Goal: Task Accomplishment & Management: Use online tool/utility

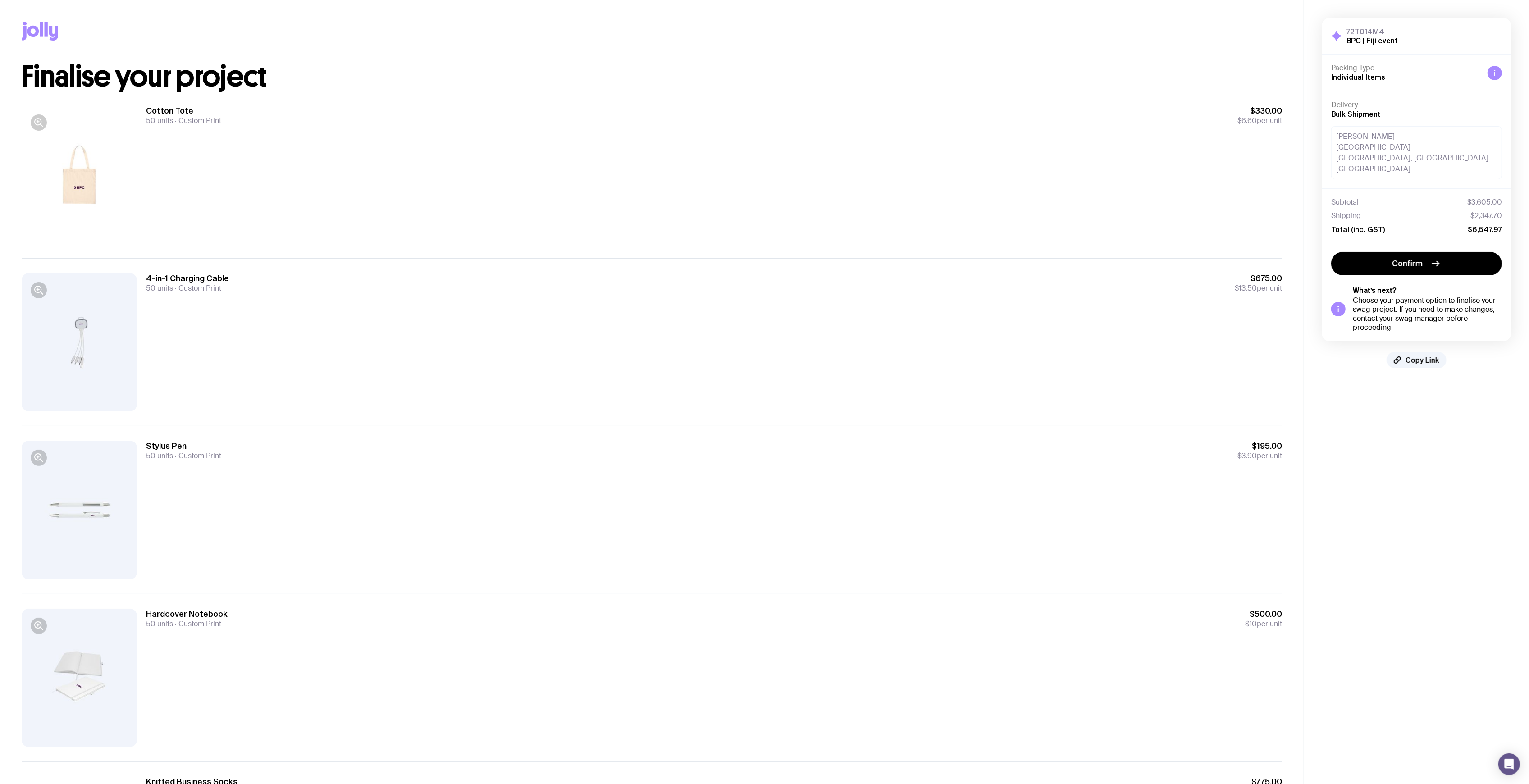
drag, startPoint x: 1413, startPoint y: 145, endPoint x: 1349, endPoint y: 150, distance: 64.2
click at [1334, 145] on div "[PERSON_NAME] Sofitel [GEOGRAPHIC_DATA] [GEOGRAPHIC_DATA], [GEOGRAPHIC_DATA] [G…" at bounding box center [1416, 152] width 171 height 53
click at [1439, 166] on div "[PERSON_NAME] Sofitel [GEOGRAPHIC_DATA] [GEOGRAPHIC_DATA], [GEOGRAPHIC_DATA] [G…" at bounding box center [1416, 152] width 171 height 53
click at [1446, 162] on div "[PERSON_NAME] Sofitel [GEOGRAPHIC_DATA] [GEOGRAPHIC_DATA], [GEOGRAPHIC_DATA] [G…" at bounding box center [1416, 152] width 171 height 53
click at [1356, 75] on span "Individual Items" at bounding box center [1358, 76] width 54 height 8
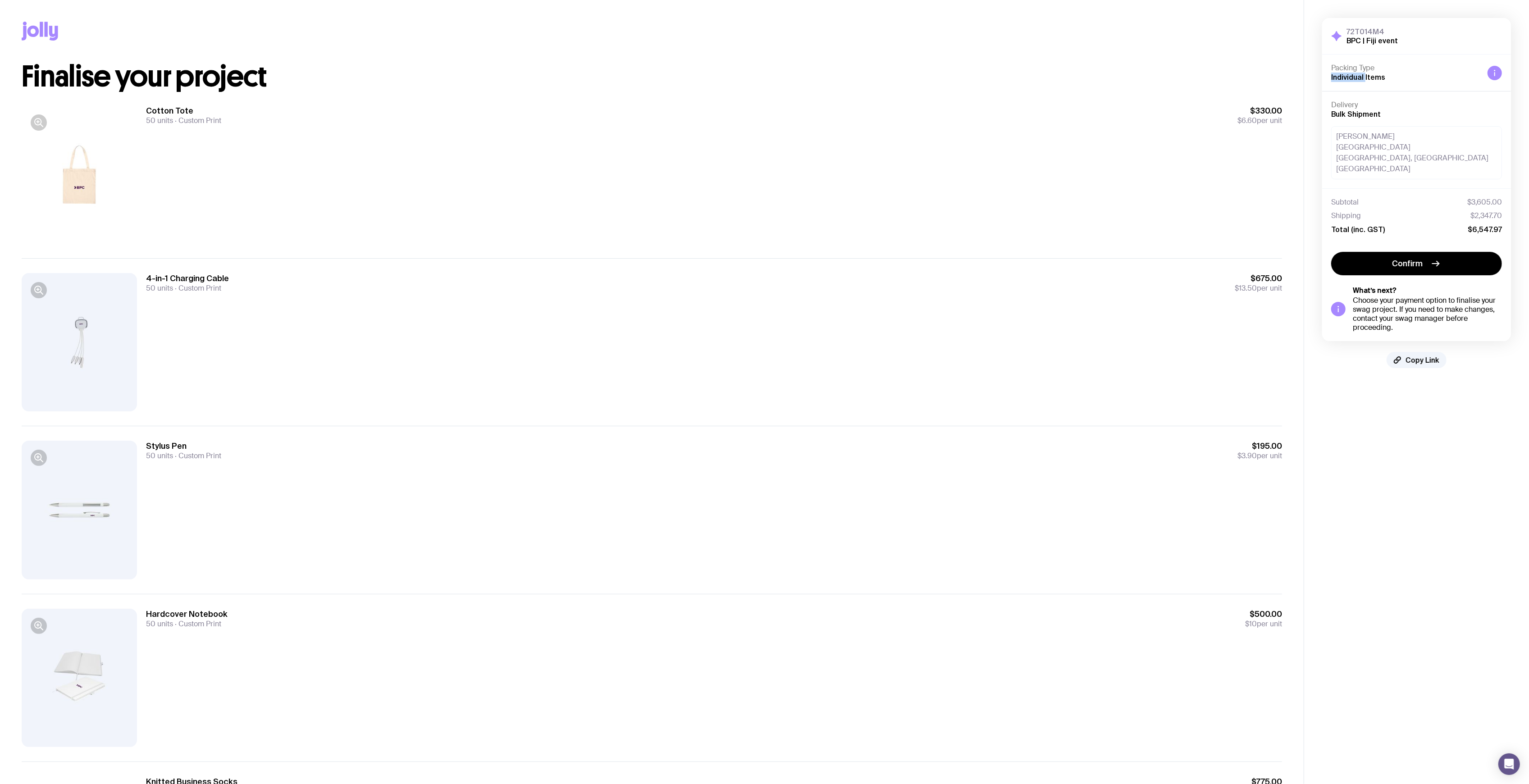
click at [1356, 75] on span "Individual Items" at bounding box center [1358, 76] width 54 height 8
click at [1409, 107] on h4 "Delivery" at bounding box center [1416, 105] width 171 height 9
drag, startPoint x: 1393, startPoint y: 137, endPoint x: 1412, endPoint y: 142, distance: 19.6
click at [1408, 141] on div "[PERSON_NAME] Sofitel [GEOGRAPHIC_DATA] [GEOGRAPHIC_DATA], [GEOGRAPHIC_DATA] [G…" at bounding box center [1416, 152] width 171 height 53
drag, startPoint x: 1426, startPoint y: 155, endPoint x: 1459, endPoint y: 185, distance: 44.6
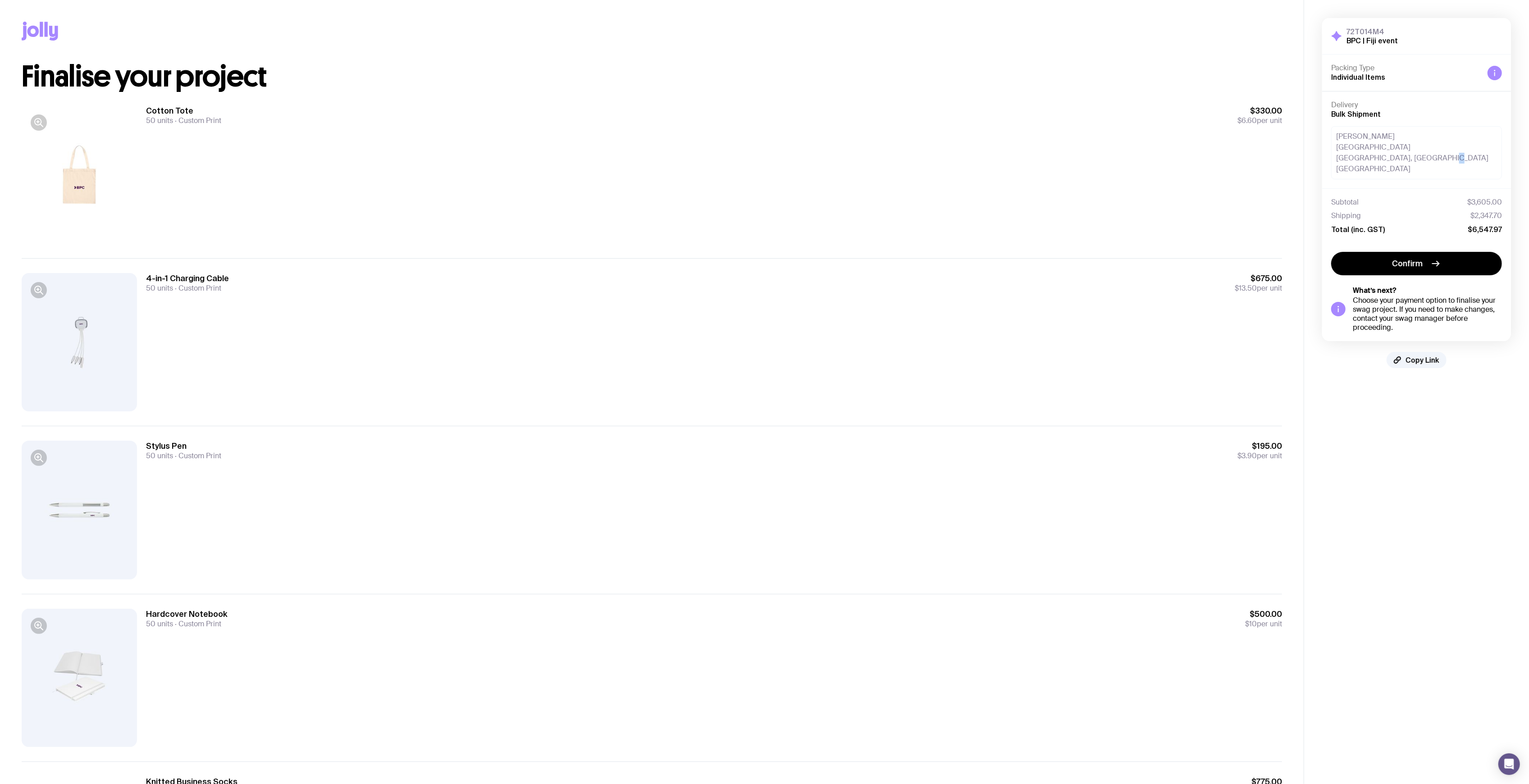
click at [1425, 161] on div "[PERSON_NAME] Sofitel [GEOGRAPHIC_DATA] [GEOGRAPHIC_DATA], [GEOGRAPHIC_DATA] [G…" at bounding box center [1416, 152] width 171 height 53
drag, startPoint x: 1479, startPoint y: 190, endPoint x: 1470, endPoint y: 191, distance: 9.1
click at [1482, 198] on div "Subtotal $3,605.00" at bounding box center [1416, 202] width 171 height 9
click at [298, 205] on div "Cotton Tote 50 units Custom Print $330.00 $6.60 per unit" at bounding box center [714, 174] width 1136 height 138
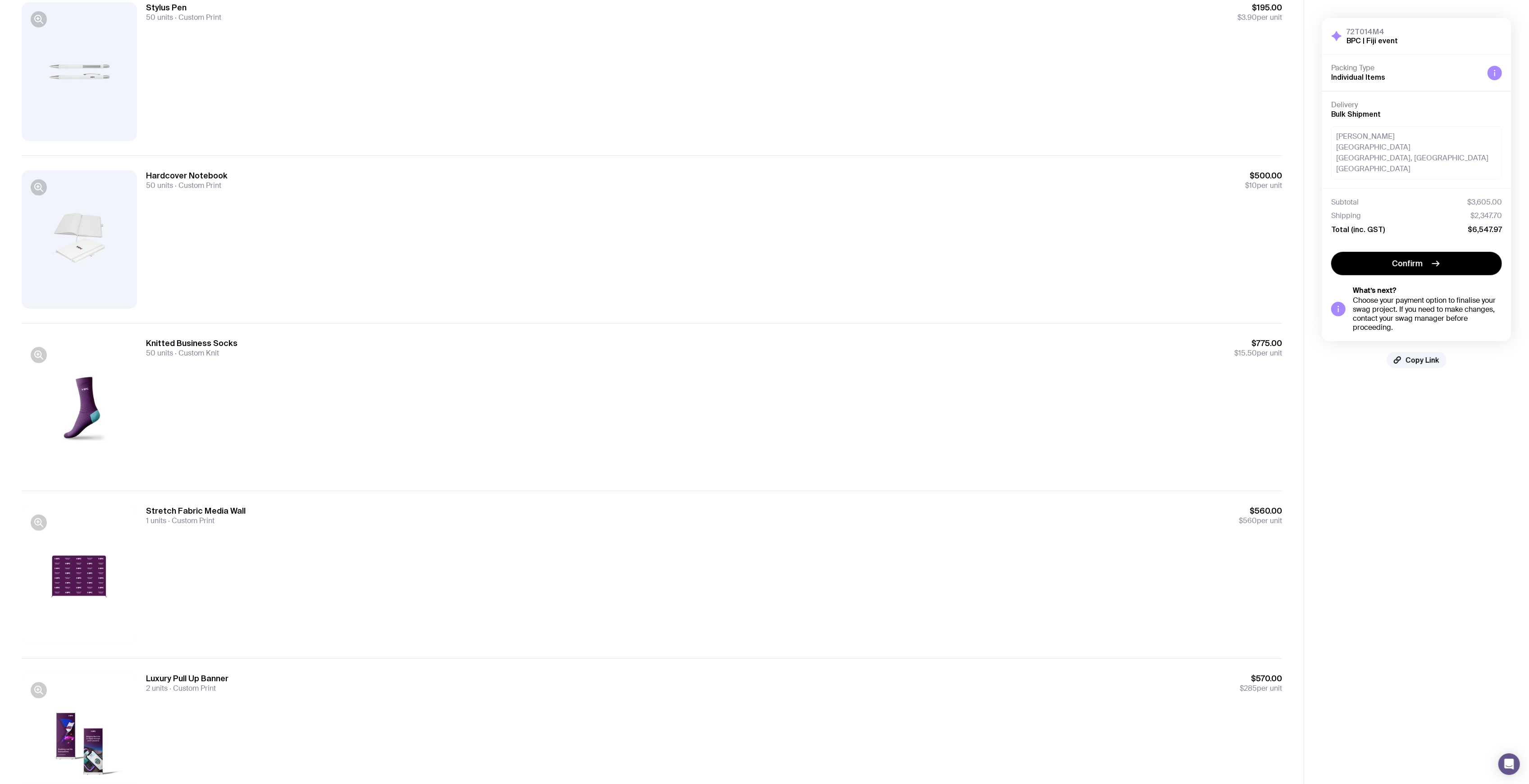
scroll to position [499, 0]
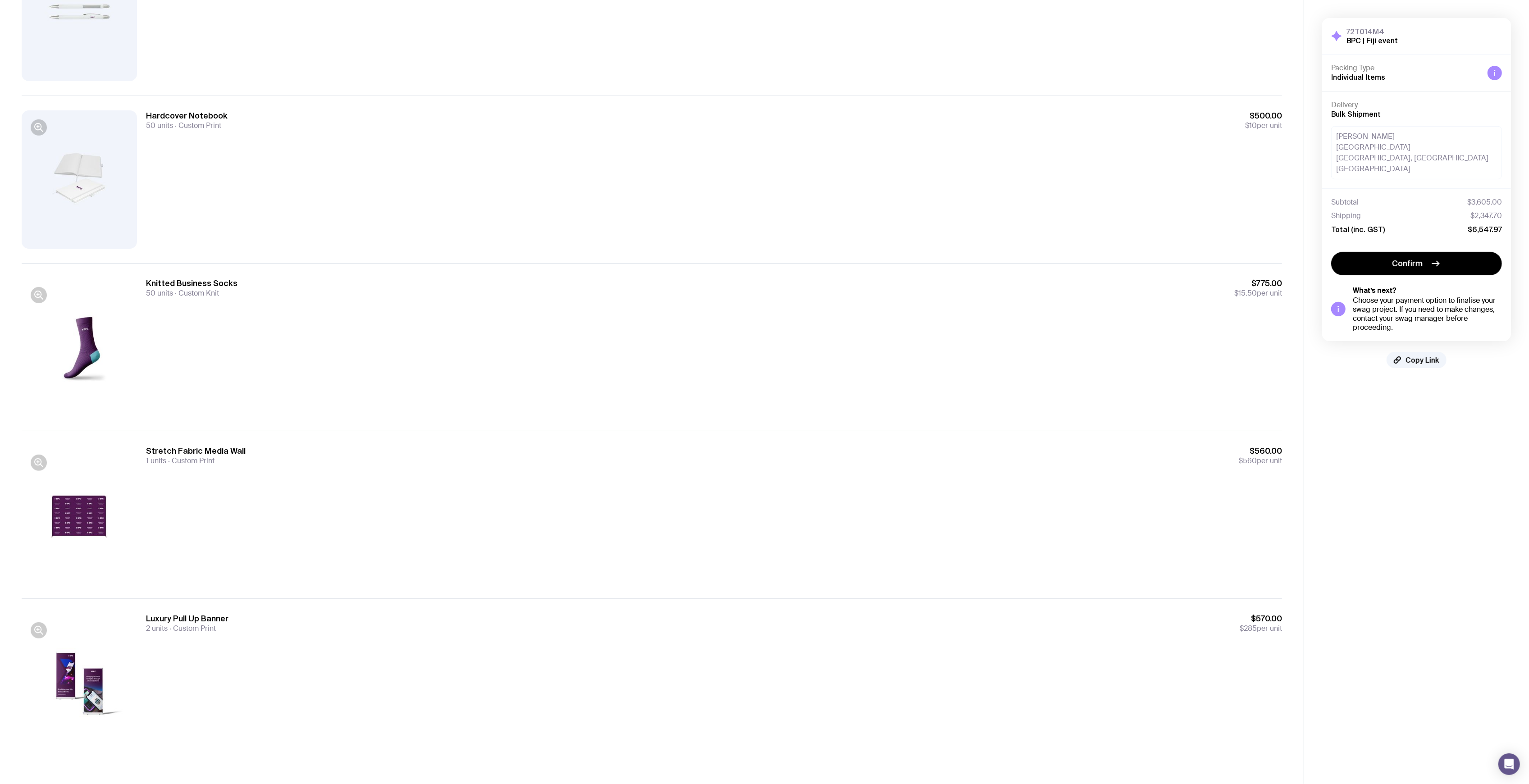
click at [1078, 604] on div "Luxury Pull Up Banner 2 units Custom Print $570.00 $285 per unit" at bounding box center [652, 682] width 1261 height 168
